Goal: Task Accomplishment & Management: Complete application form

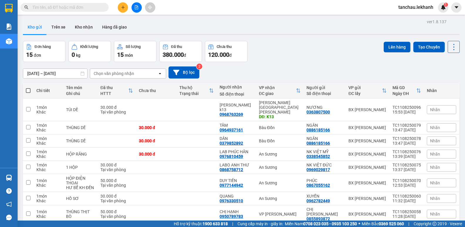
click at [93, 9] on input "text" at bounding box center [66, 7] width 69 height 6
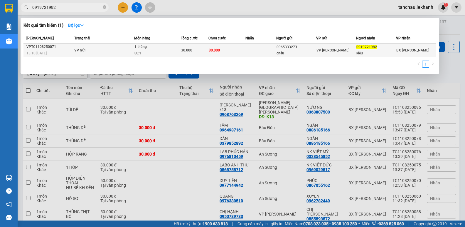
type input "0919721982"
click at [315, 52] on div "châu" at bounding box center [296, 53] width 39 height 6
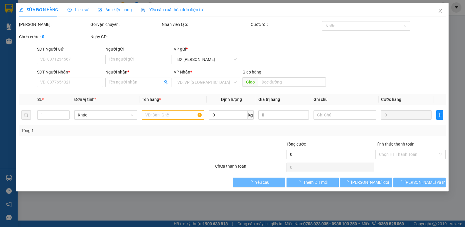
type input "0965333273"
type input "châu"
type input "0919721982"
type input "kiều"
type input "30.000"
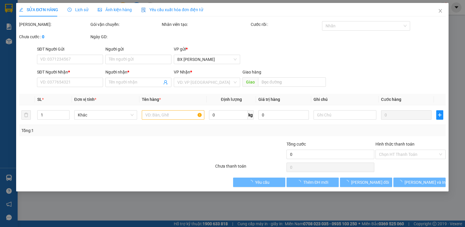
type input "30.000"
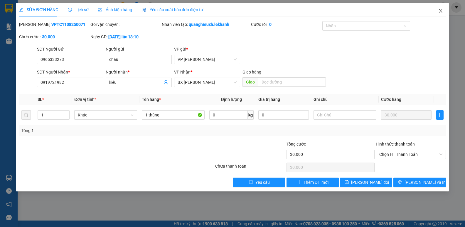
click at [440, 12] on icon "close" at bounding box center [441, 11] width 5 height 5
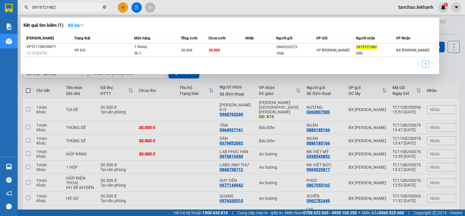
click at [104, 8] on icon "close-circle" at bounding box center [105, 7] width 4 height 4
